Goal: Transaction & Acquisition: Purchase product/service

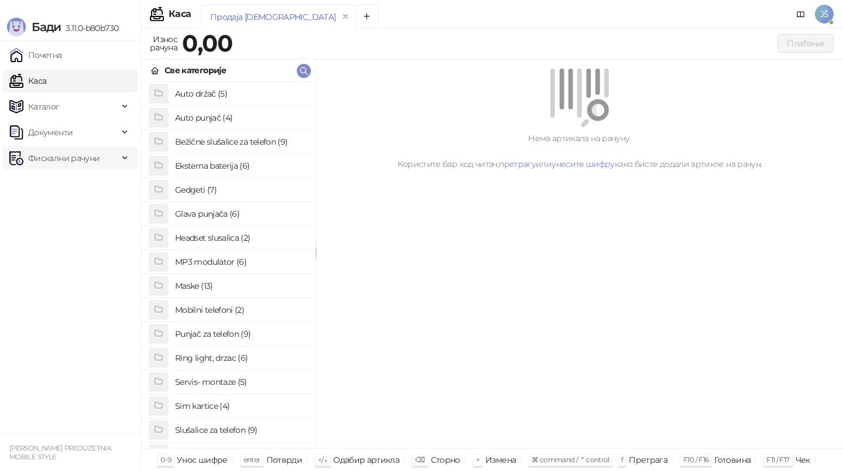
click at [100, 151] on span "Фискални рачуни" at bounding box center [63, 157] width 109 height 23
click at [76, 204] on link "По данима" at bounding box center [45, 209] width 62 height 23
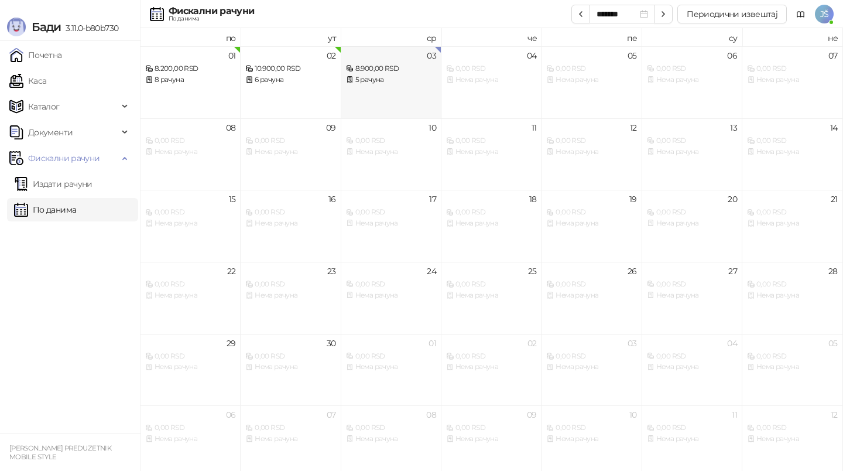
click at [386, 61] on div "8.900,00 RSD 5 рачуна" at bounding box center [391, 69] width 90 height 34
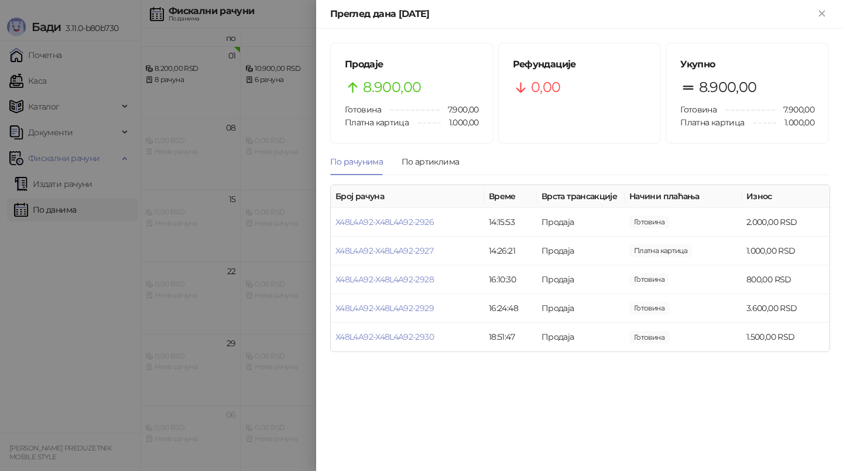
click at [29, 358] on div at bounding box center [421, 235] width 843 height 471
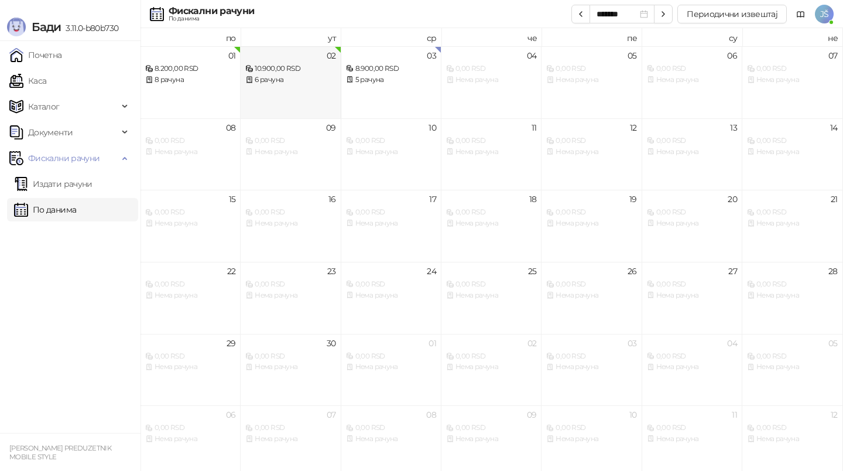
click at [301, 74] on div "6 рачуна" at bounding box center [290, 79] width 90 height 11
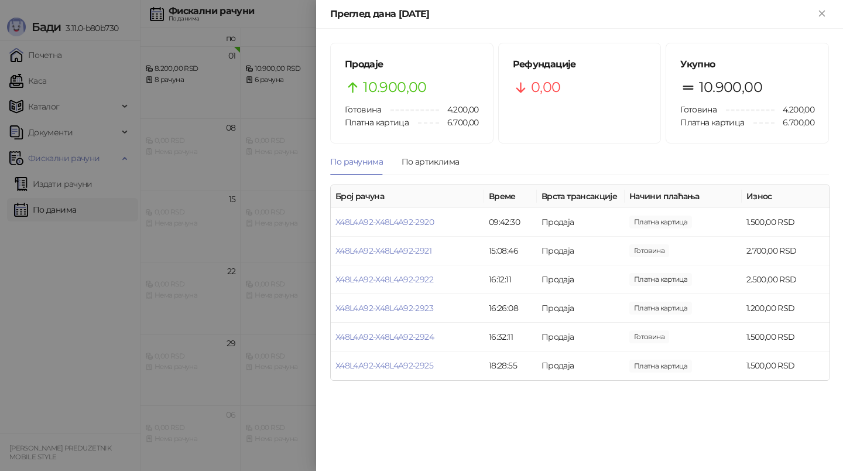
click at [2, 300] on div at bounding box center [421, 235] width 843 height 471
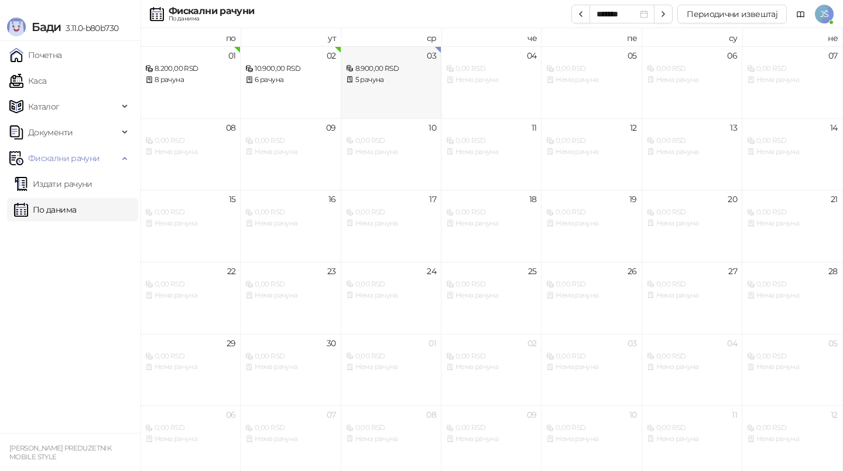
click at [369, 63] on div "8.900,00 RSD 5 рачуна" at bounding box center [391, 69] width 90 height 34
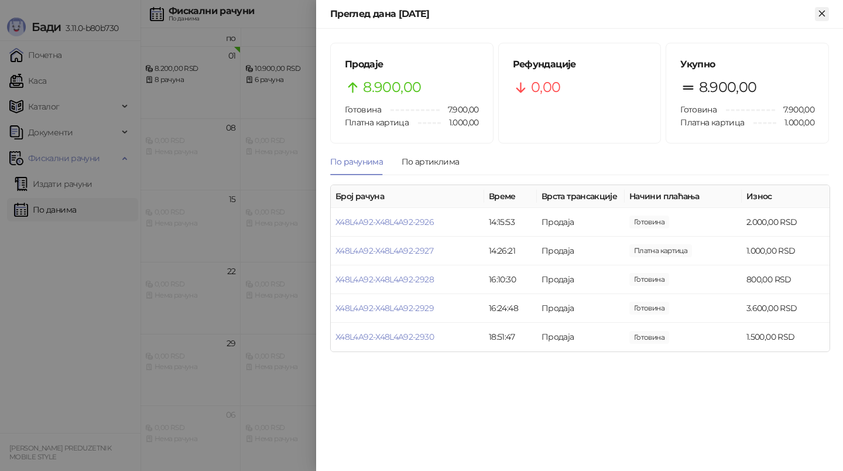
click at [827, 11] on button "Close" at bounding box center [822, 14] width 14 height 14
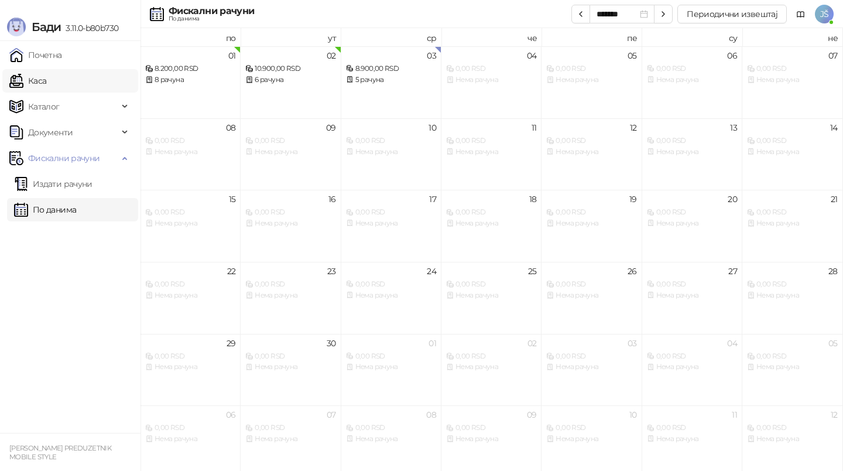
click at [46, 84] on link "Каса" at bounding box center [27, 80] width 37 height 23
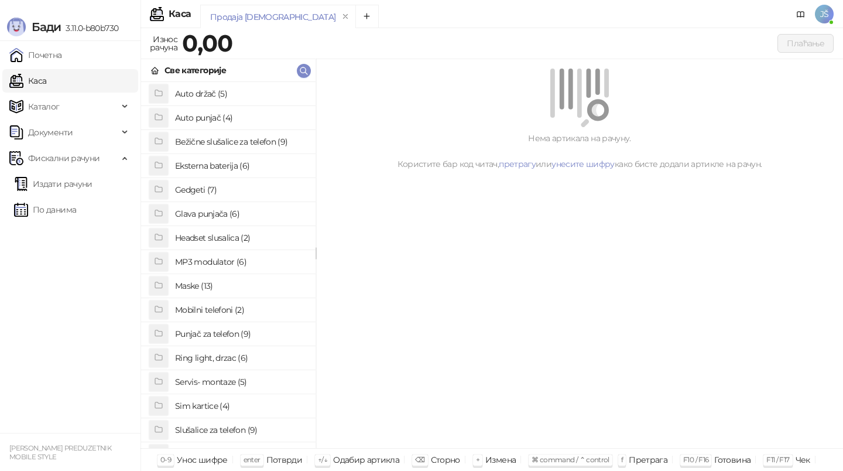
click at [200, 187] on h4 "Gedgeti (7)" at bounding box center [240, 189] width 131 height 19
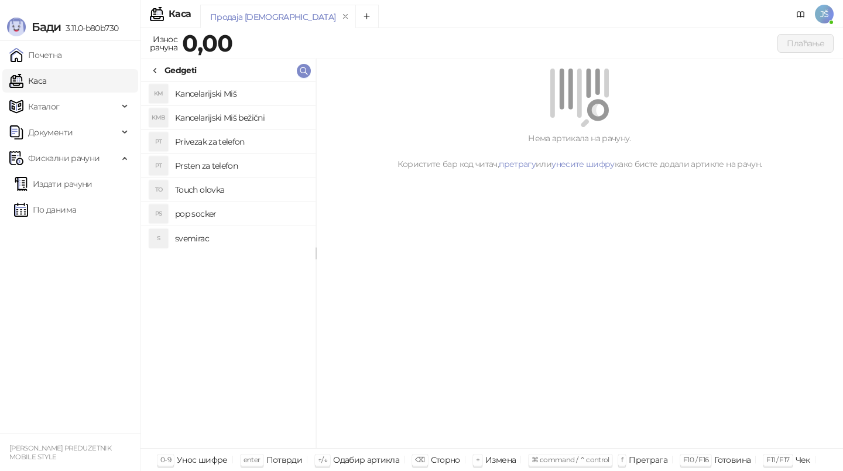
click at [194, 232] on h4 "svemirac" at bounding box center [240, 238] width 131 height 19
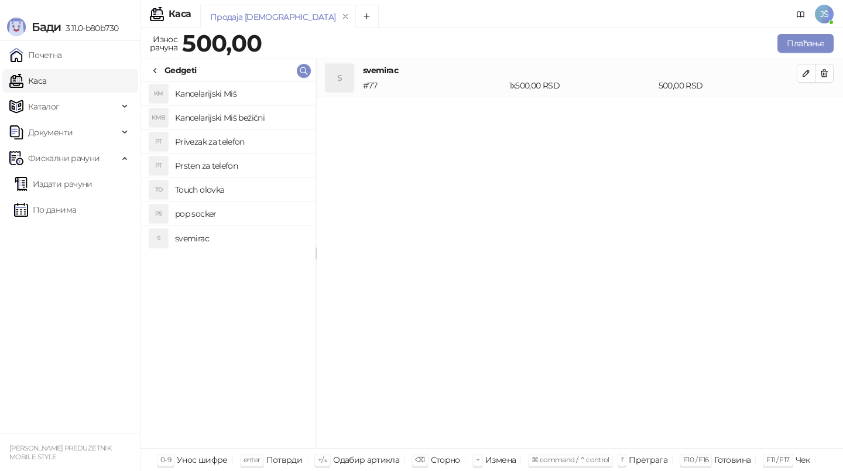
click at [191, 214] on h4 "pop socker" at bounding box center [240, 213] width 131 height 19
click at [824, 115] on span "button" at bounding box center [824, 110] width 9 height 11
click at [207, 218] on h4 "pop socker" at bounding box center [240, 213] width 131 height 19
click at [832, 115] on button "button" at bounding box center [824, 111] width 19 height 19
click at [206, 234] on h4 "svemirac" at bounding box center [240, 238] width 131 height 19
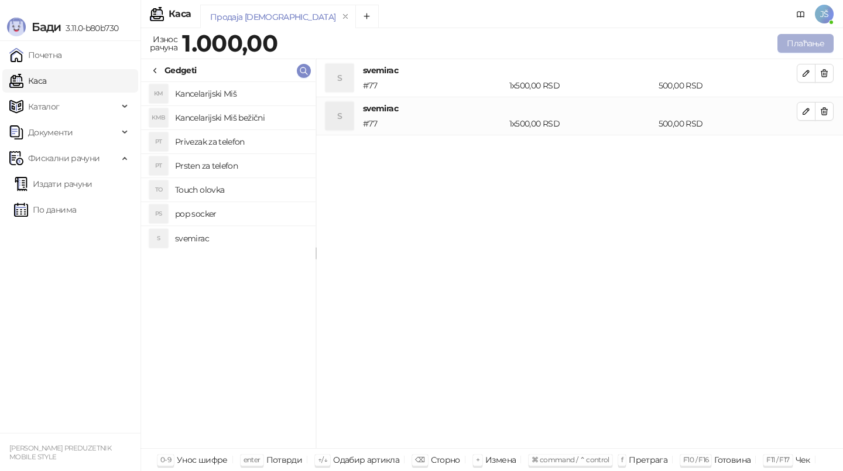
click at [796, 40] on button "Плаћање" at bounding box center [806, 43] width 56 height 19
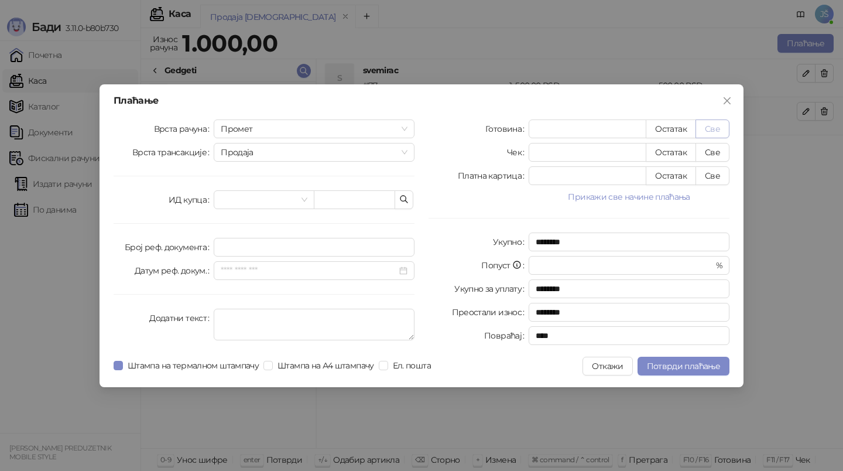
click at [721, 125] on button "Све" at bounding box center [713, 128] width 34 height 19
type input "****"
click at [657, 371] on button "Потврди плаћање" at bounding box center [684, 366] width 92 height 19
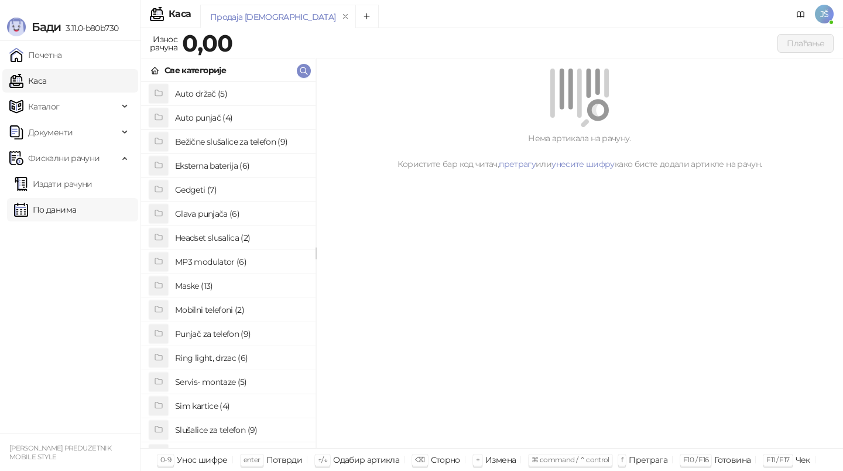
click at [57, 215] on link "По данима" at bounding box center [45, 209] width 62 height 23
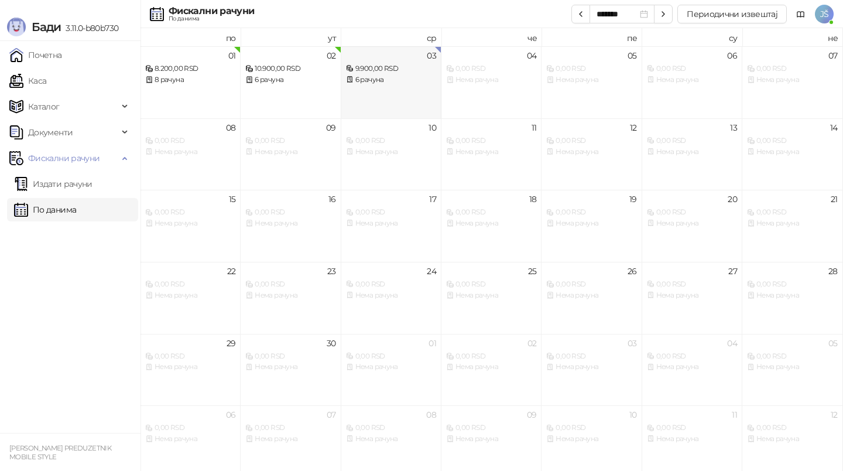
click at [400, 104] on div "03 9.900,00 RSD 6 рачуна" at bounding box center [391, 82] width 100 height 72
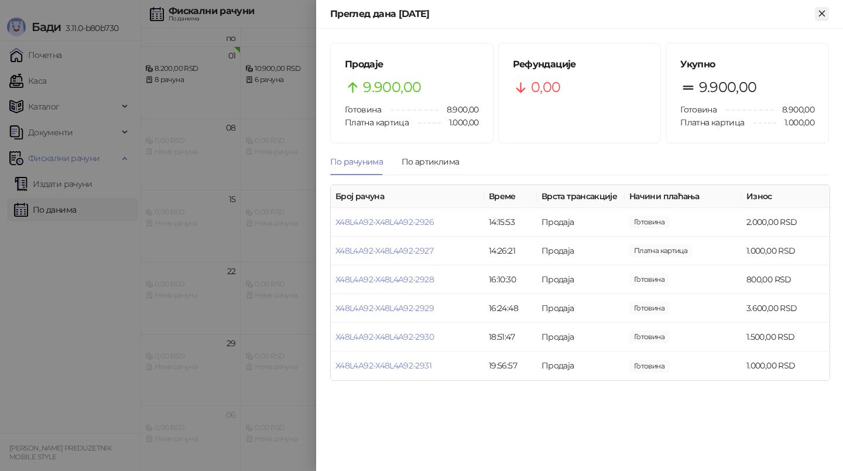
click at [824, 19] on button "Close" at bounding box center [822, 14] width 14 height 14
